Goal: Transaction & Acquisition: Purchase product/service

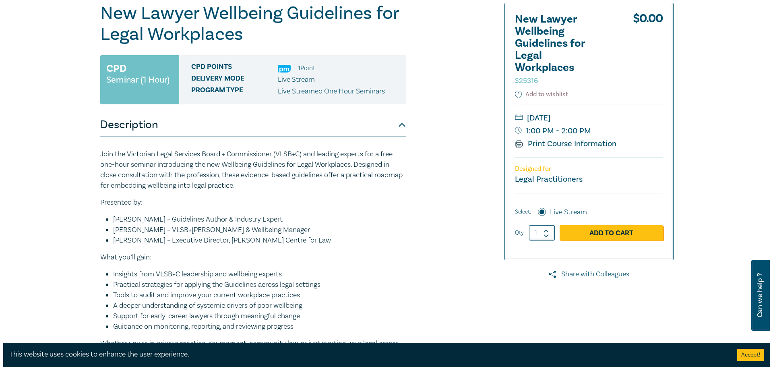
scroll to position [81, 0]
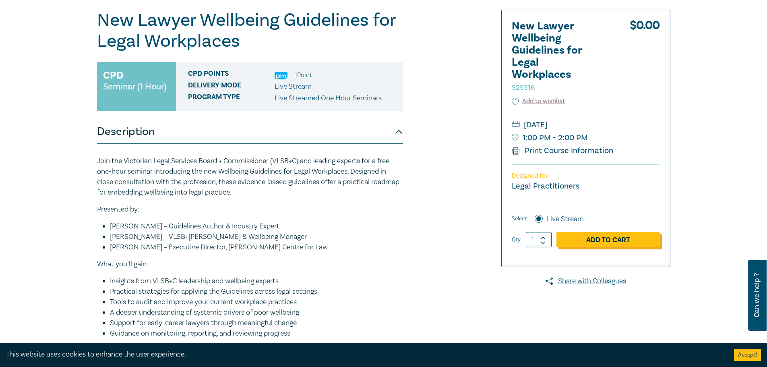
click at [601, 239] on link "Add to Cart" at bounding box center [607, 239] width 103 height 15
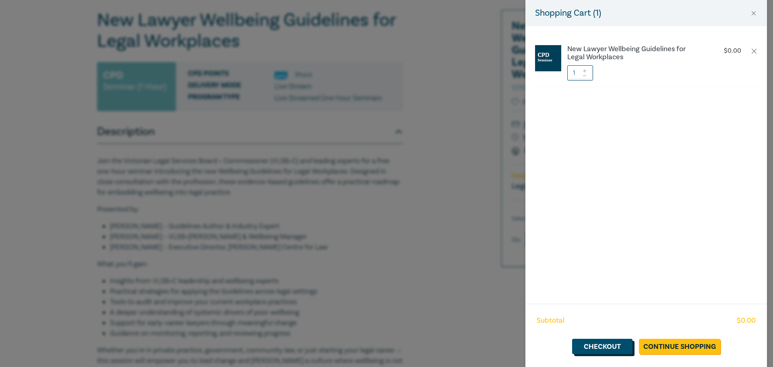
click at [615, 351] on link "Checkout" at bounding box center [602, 346] width 60 height 15
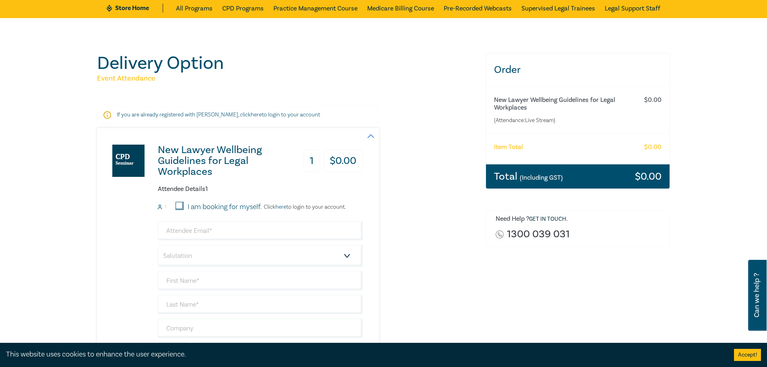
scroll to position [81, 0]
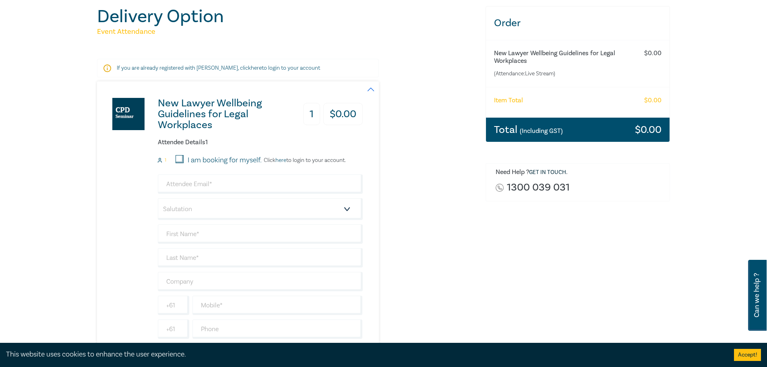
click at [176, 159] on input "I am booking for myself." at bounding box center [180, 159] width 8 height 8
checkbox input "true"
click at [166, 185] on input "email" at bounding box center [260, 183] width 205 height 19
type input "[PERSON_NAME][EMAIL_ADDRESS][PERSON_NAME][DOMAIN_NAME]"
type input "[PERSON_NAME]"
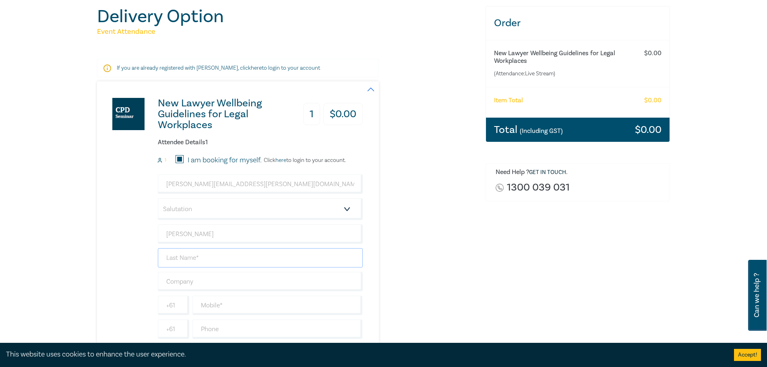
type input "[PERSON_NAME]"
type input "0419562261"
type input "[GEOGRAPHIC_DATA]"
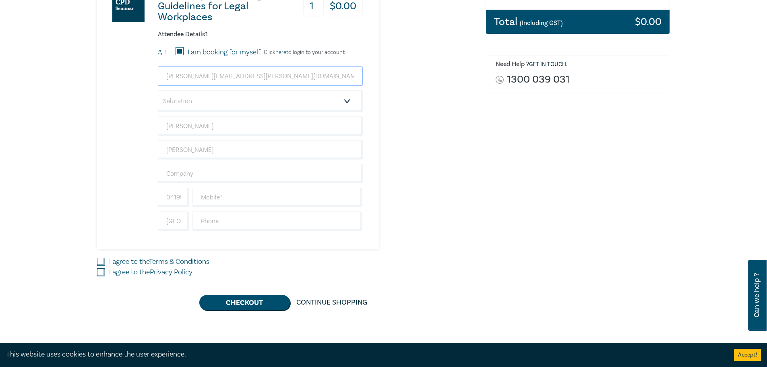
scroll to position [201, 0]
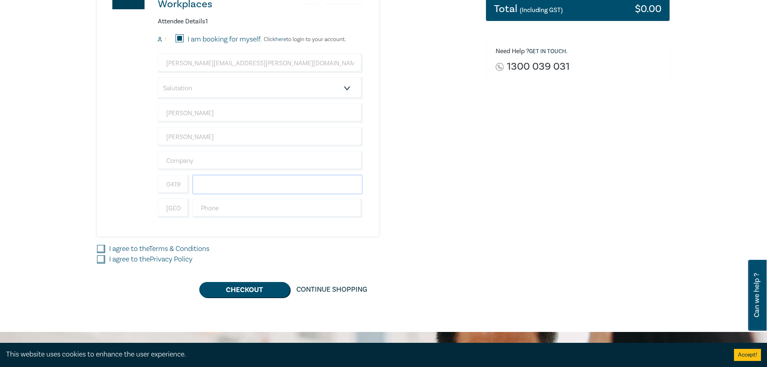
click at [200, 184] on input "text" at bounding box center [277, 184] width 170 height 19
type input "0419562261"
click at [102, 248] on input "I agree to the Terms & Conditions" at bounding box center [101, 249] width 8 height 8
checkbox input "true"
click at [101, 261] on input "I agree to the Privacy Policy" at bounding box center [101, 259] width 8 height 8
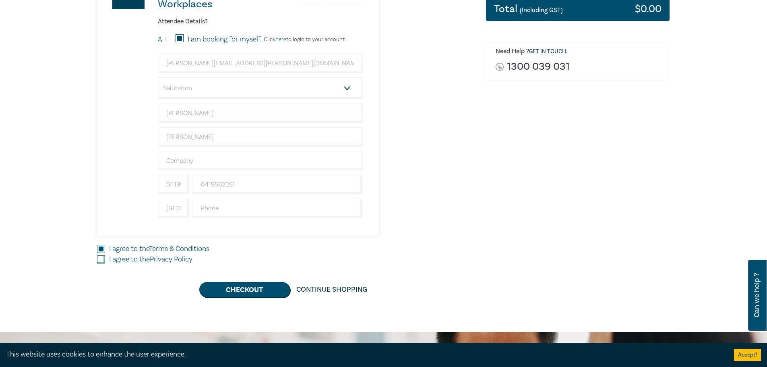
checkbox input "true"
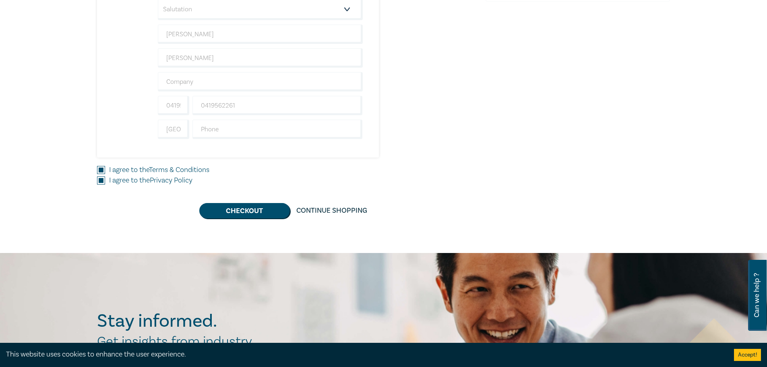
scroll to position [282, 0]
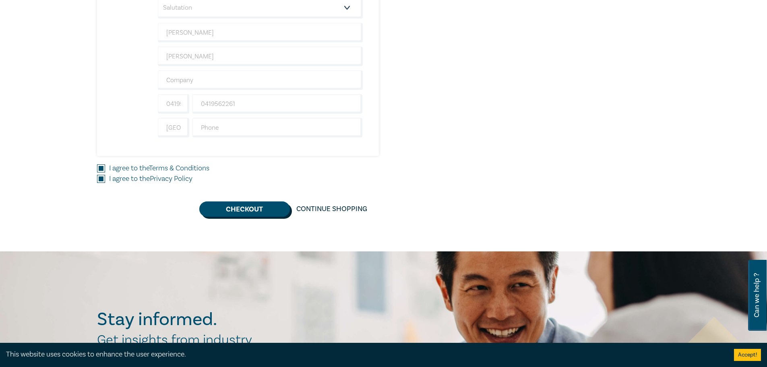
click at [250, 211] on button "Checkout" at bounding box center [244, 208] width 91 height 15
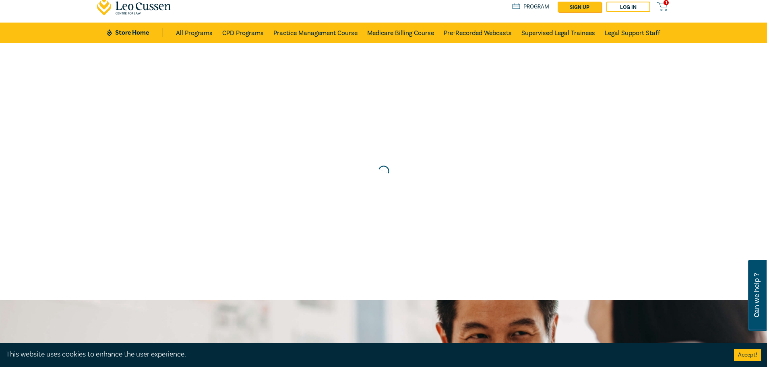
scroll to position [0, 0]
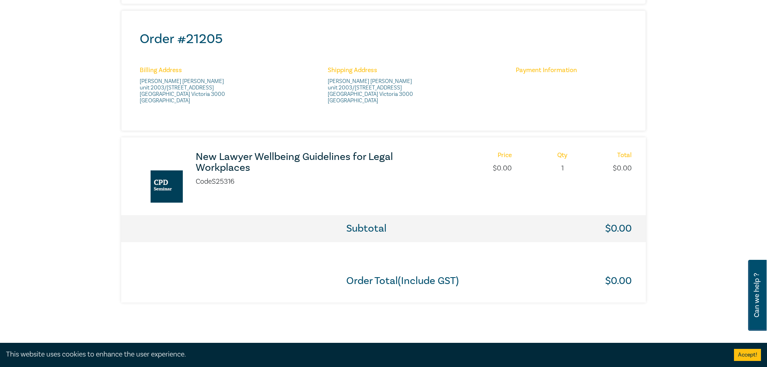
scroll to position [322, 0]
